Goal: Find specific fact: Find specific fact

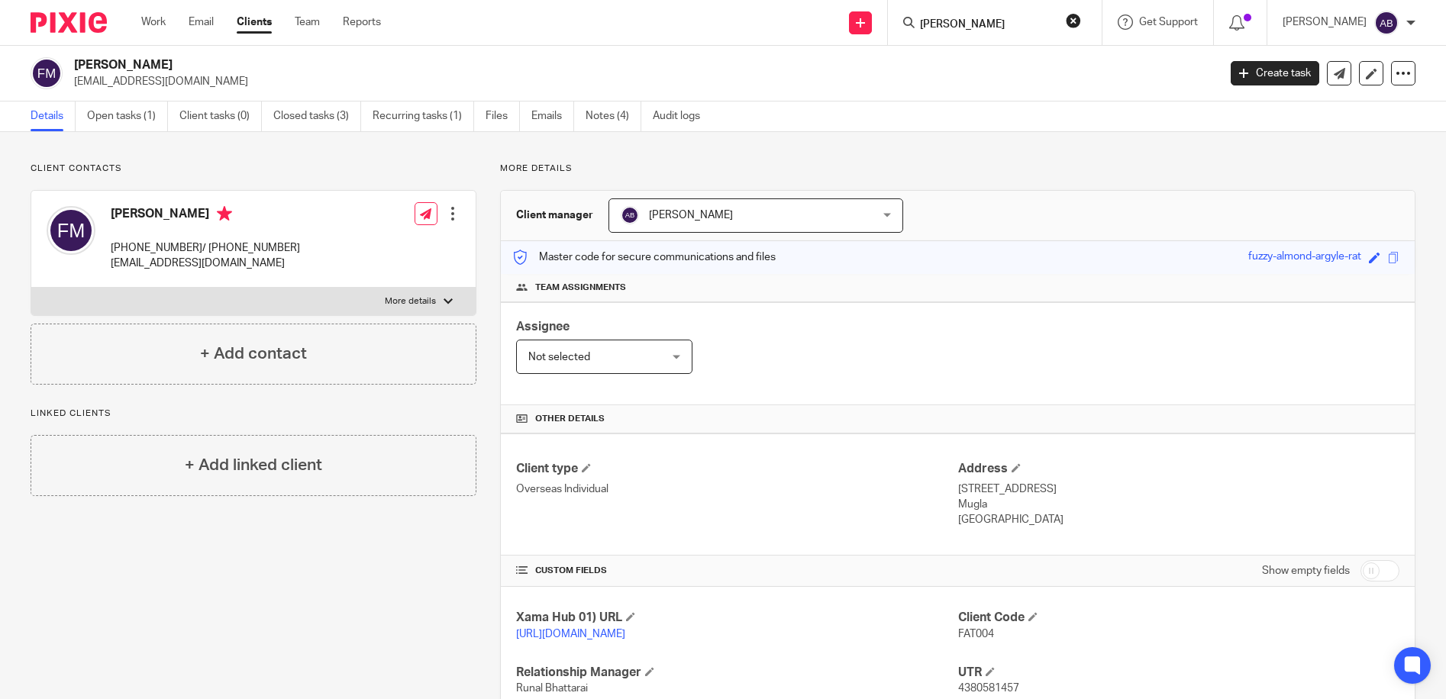
type input "rachel"
click button "submit" at bounding box center [0, 0] width 0 height 0
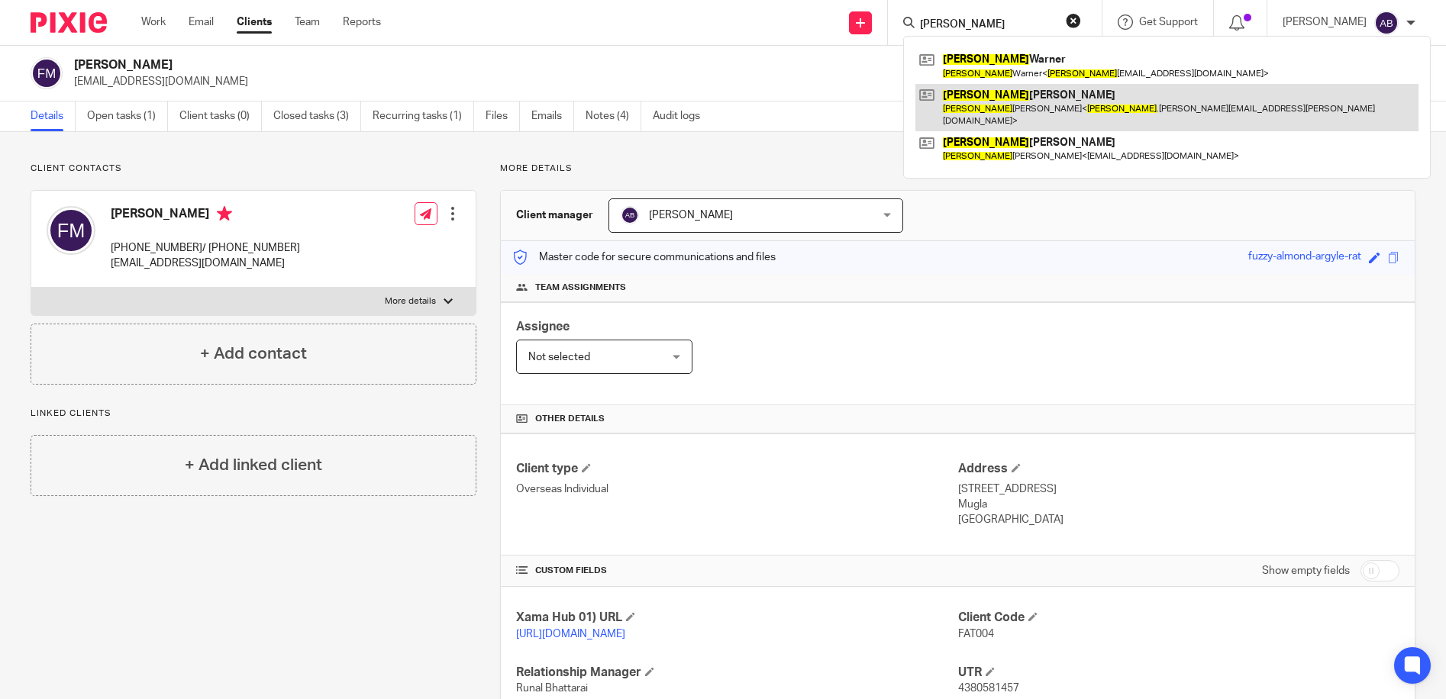
click at [1034, 92] on link at bounding box center [1166, 107] width 503 height 47
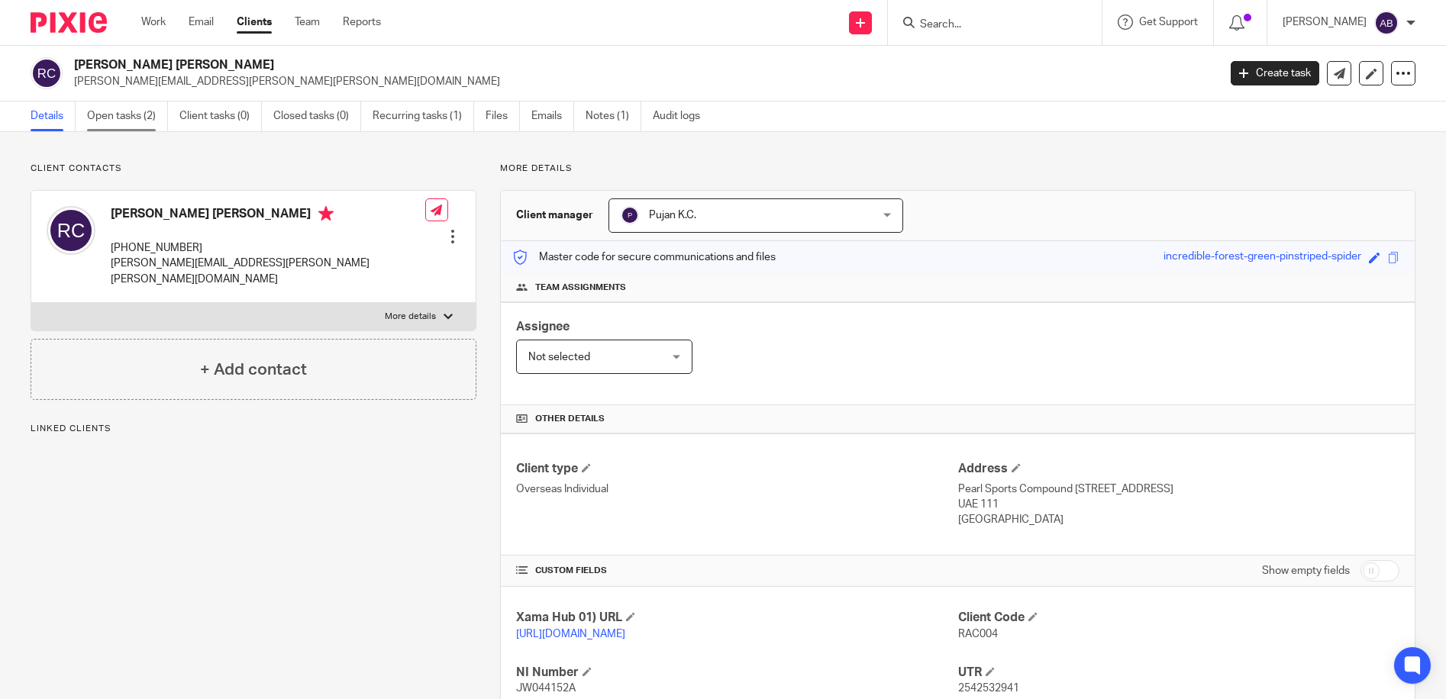
click at [143, 124] on link "Open tasks (2)" at bounding box center [127, 117] width 81 height 30
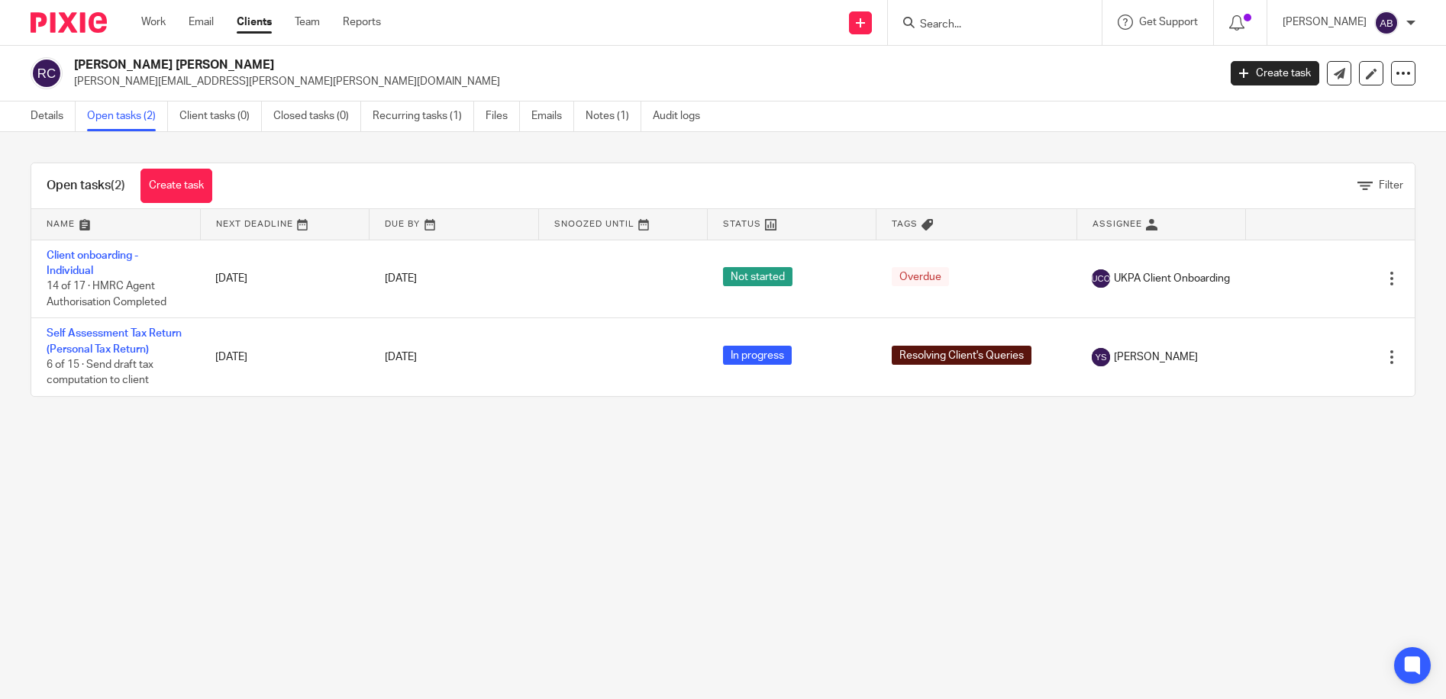
click at [102, 67] on h2 "[PERSON_NAME] [PERSON_NAME]" at bounding box center [527, 65] width 907 height 16
click at [46, 66] on img at bounding box center [47, 73] width 32 height 32
click at [108, 79] on p "[PERSON_NAME][EMAIL_ADDRESS][PERSON_NAME][PERSON_NAME][DOMAIN_NAME]" at bounding box center [641, 81] width 1134 height 15
click at [139, 66] on h2 "[PERSON_NAME] [PERSON_NAME]" at bounding box center [527, 65] width 907 height 16
click at [37, 69] on img at bounding box center [47, 73] width 32 height 32
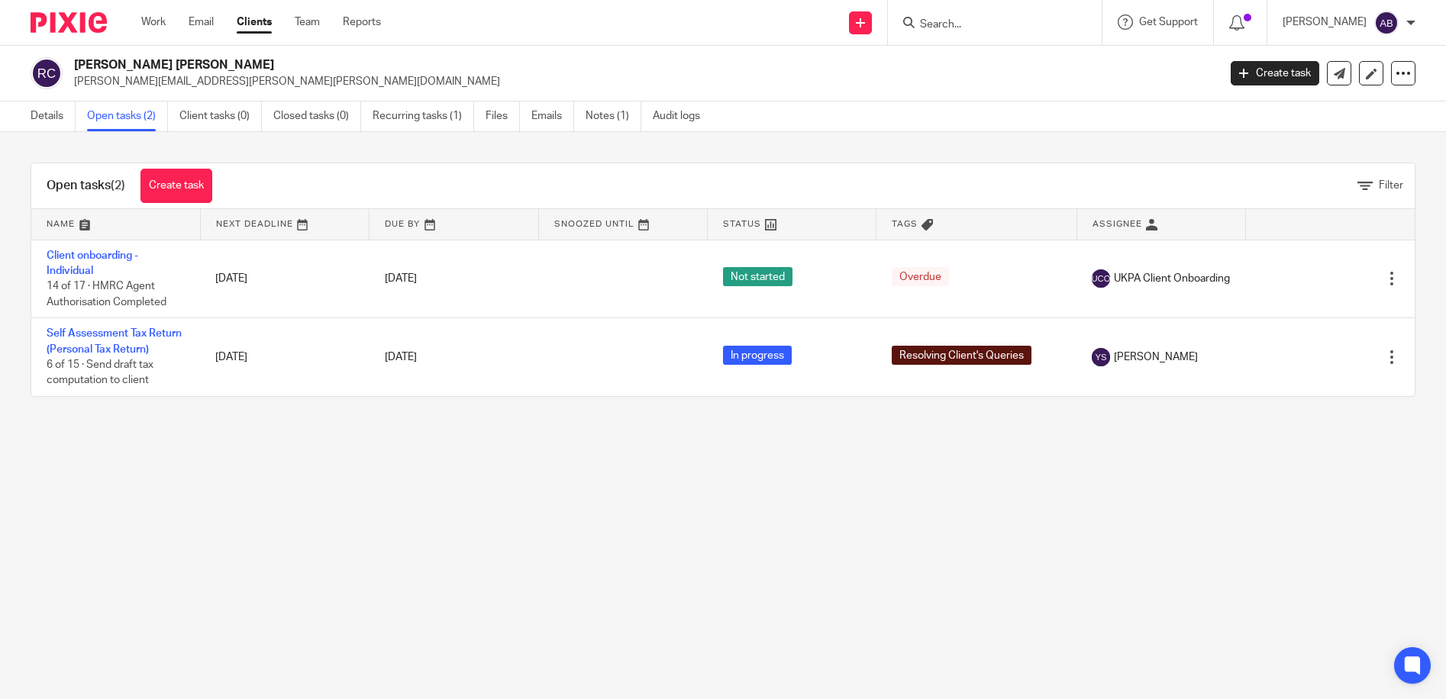
click at [136, 83] on p "[PERSON_NAME][EMAIL_ADDRESS][PERSON_NAME][PERSON_NAME][DOMAIN_NAME]" at bounding box center [641, 81] width 1134 height 15
click at [102, 68] on h2 "[PERSON_NAME] [PERSON_NAME]" at bounding box center [527, 65] width 907 height 16
click at [47, 121] on link "Details" at bounding box center [53, 117] width 45 height 30
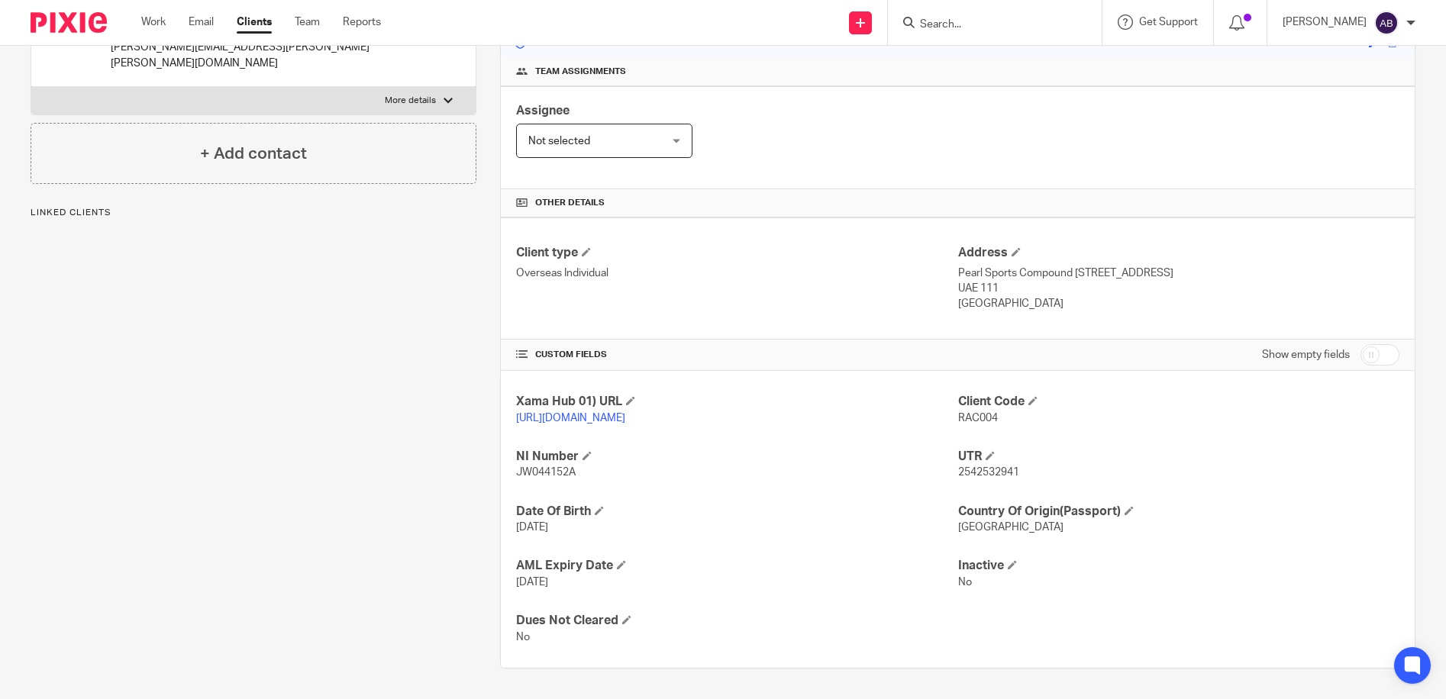
scroll to position [231, 0]
drag, startPoint x: 1013, startPoint y: 473, endPoint x: 950, endPoint y: 473, distance: 62.6
click at [958, 473] on p "2542532941" at bounding box center [1178, 472] width 441 height 15
copy span "2542532941"
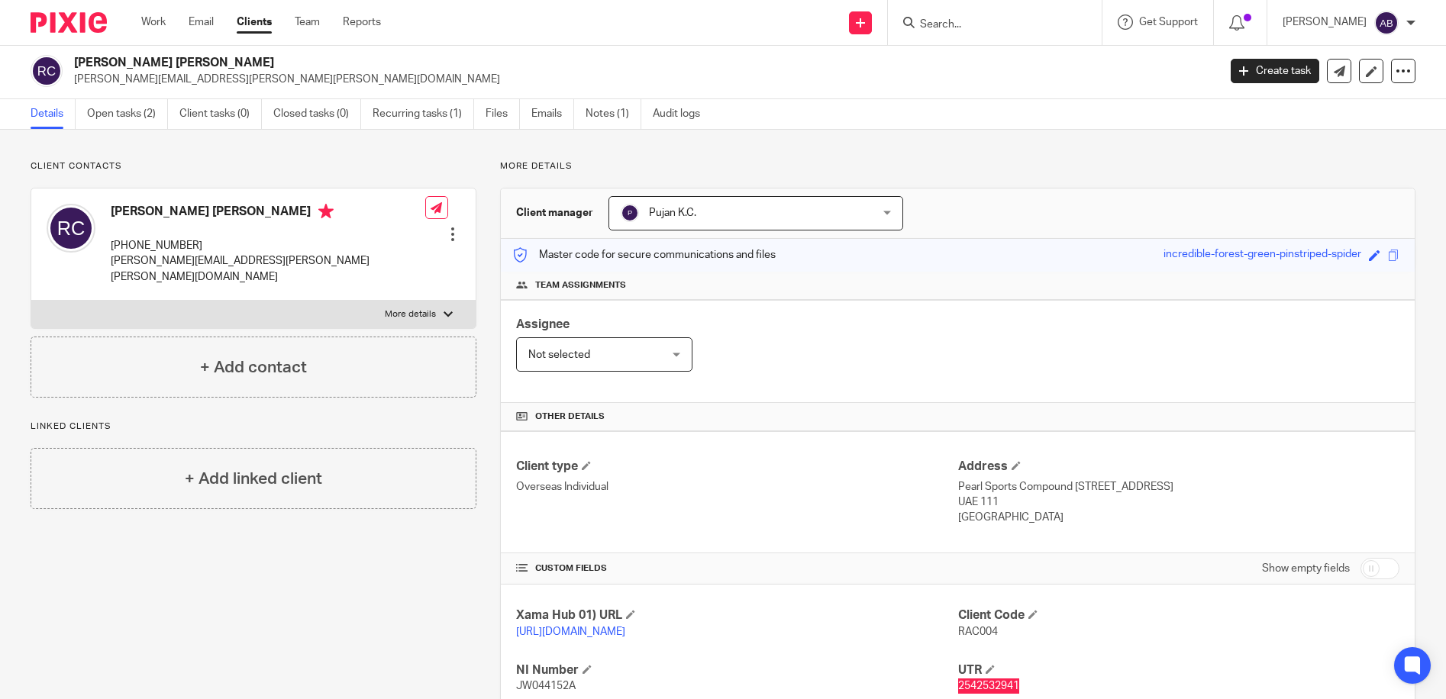
scroll to position [0, 0]
click at [1318, 454] on div "Client type Overseas Individual Address Pearl Sports Compound 11, Villa 9, Khal…" at bounding box center [958, 495] width 914 height 122
